Goal: Information Seeking & Learning: Learn about a topic

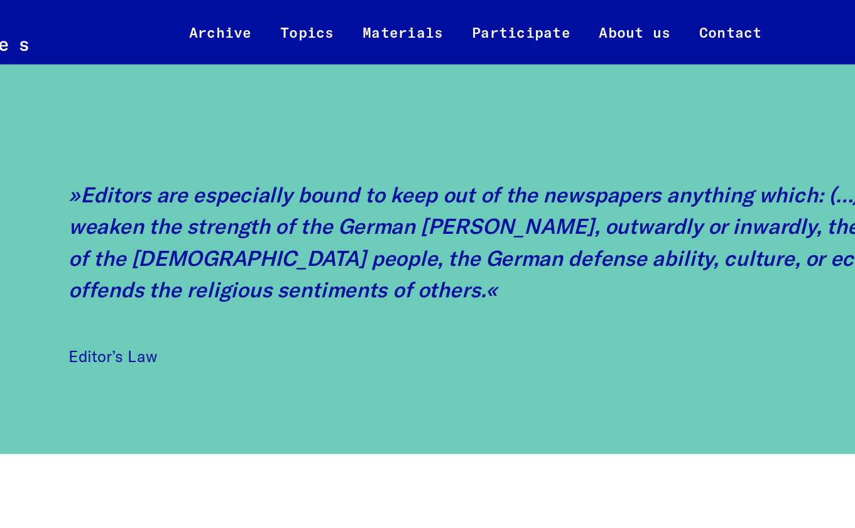
scroll to position [1087, 0]
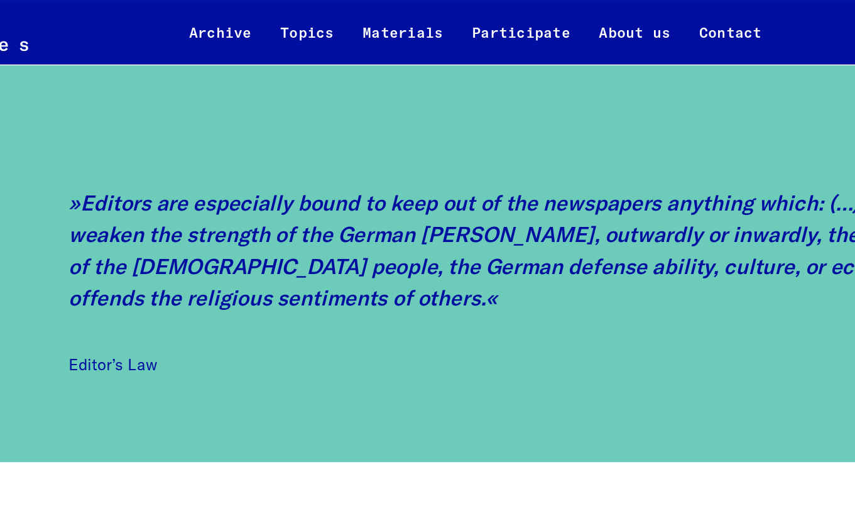
copy span "Schriftleitergesetz"
